Goal: Task Accomplishment & Management: Manage account settings

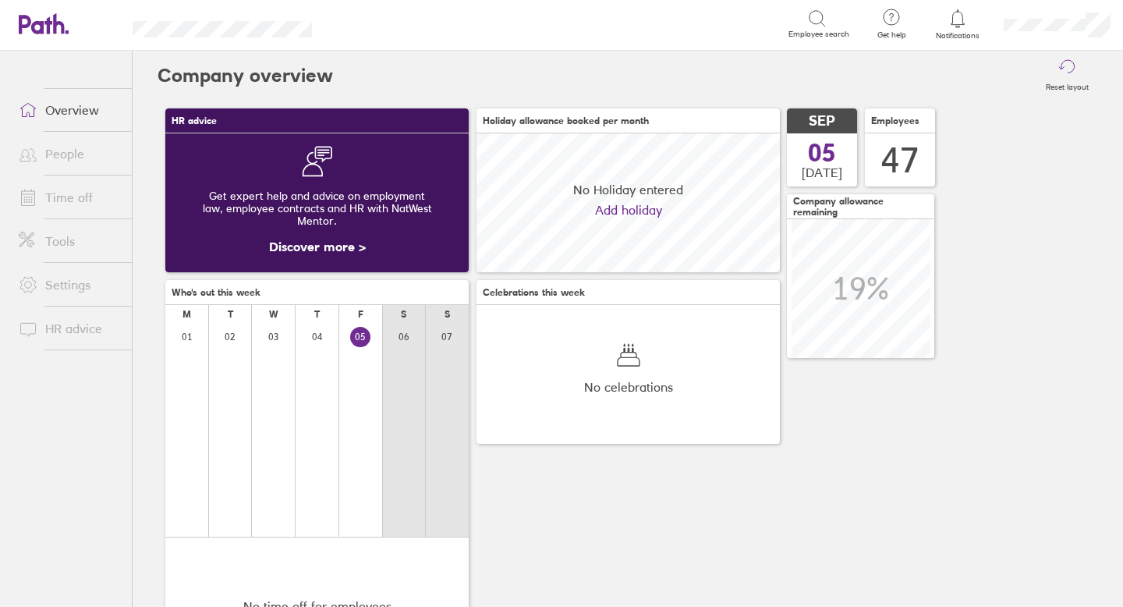
scroll to position [139, 303]
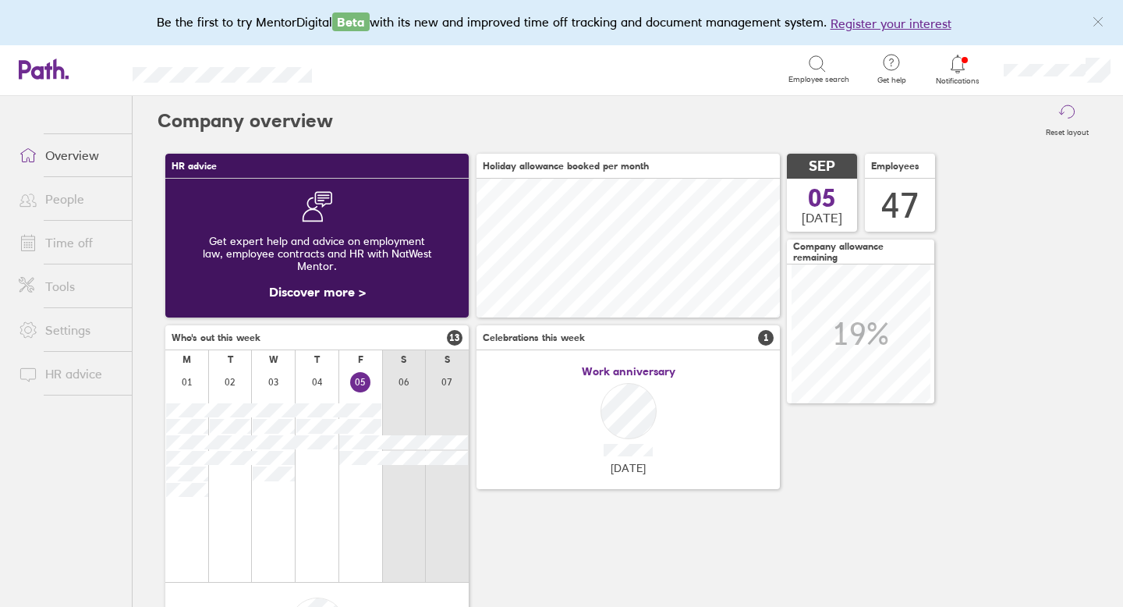
click at [962, 67] on icon at bounding box center [958, 64] width 19 height 19
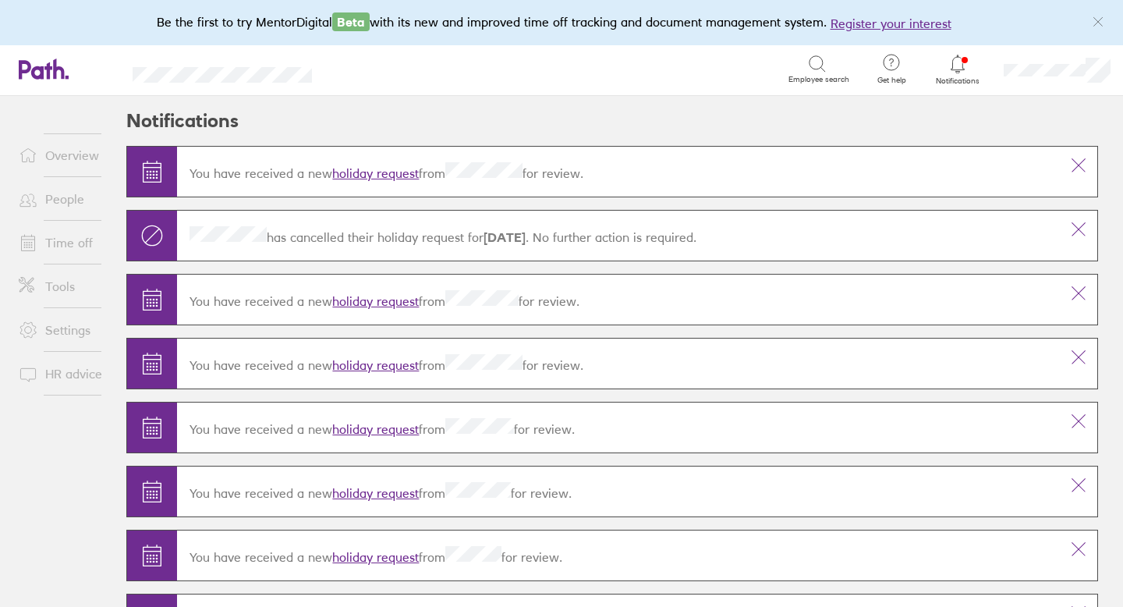
click at [384, 170] on link "holiday request" at bounding box center [375, 173] width 87 height 16
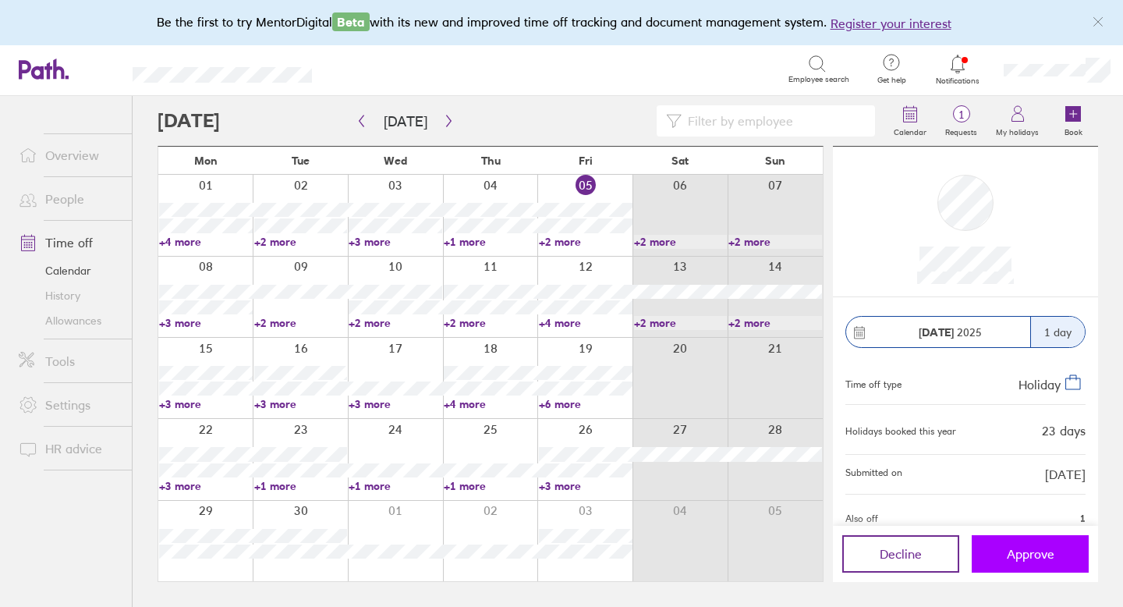
click at [1026, 555] on span "Approve" at bounding box center [1031, 554] width 48 height 14
